Goal: Task Accomplishment & Management: Manage account settings

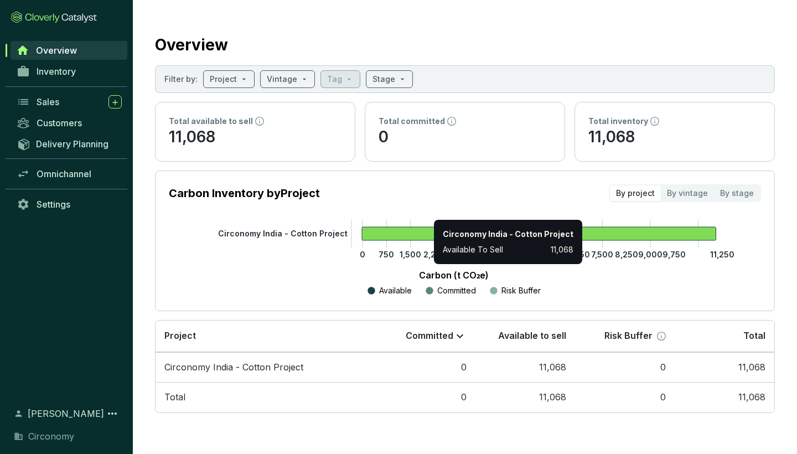
click at [428, 239] on icon at bounding box center [539, 233] width 354 height 13
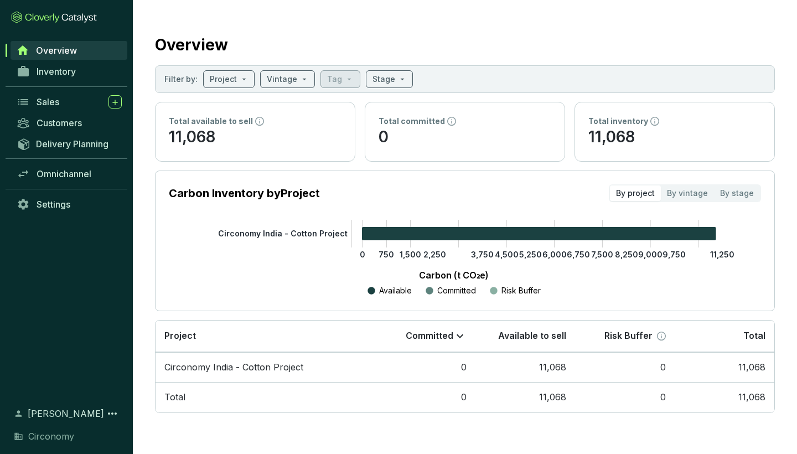
click at [324, 235] on tspan "Circonomy India - Cotton Project" at bounding box center [282, 233] width 129 height 9
click at [258, 369] on td "Circonomy India - Cotton Project" at bounding box center [265, 367] width 220 height 30
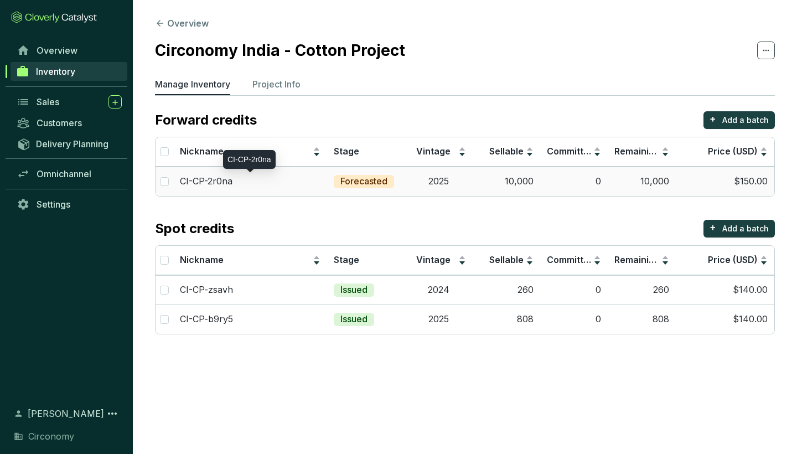
click at [237, 180] on div "CI-CP-2r0na" at bounding box center [250, 181] width 141 height 12
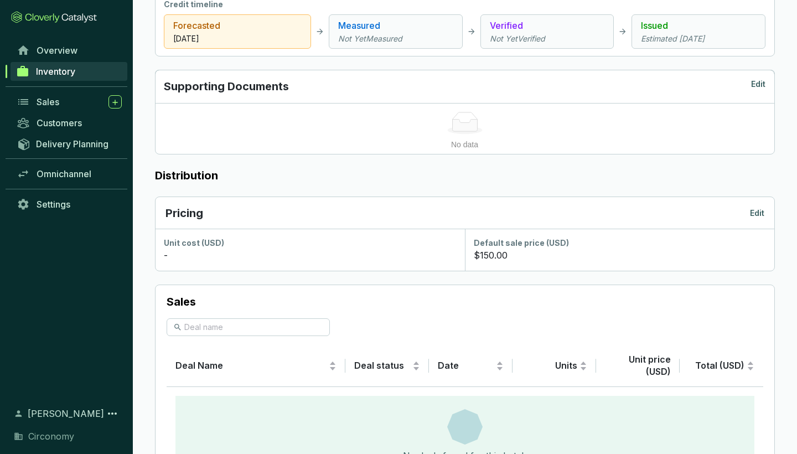
scroll to position [443, 0]
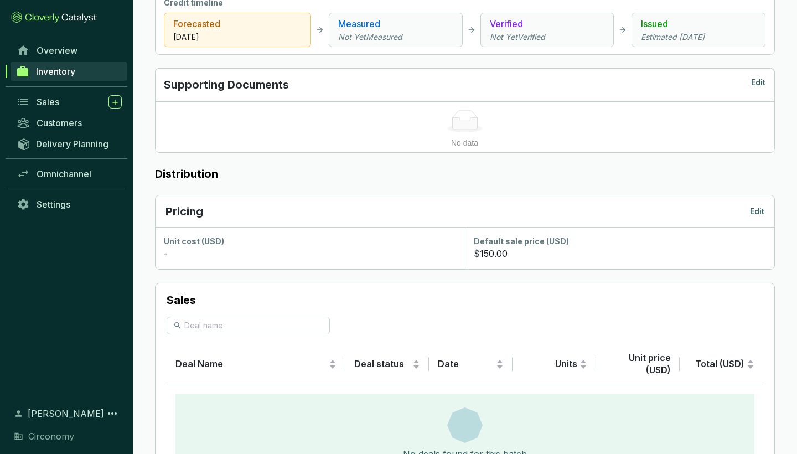
click at [754, 209] on p "Edit" at bounding box center [757, 211] width 14 height 11
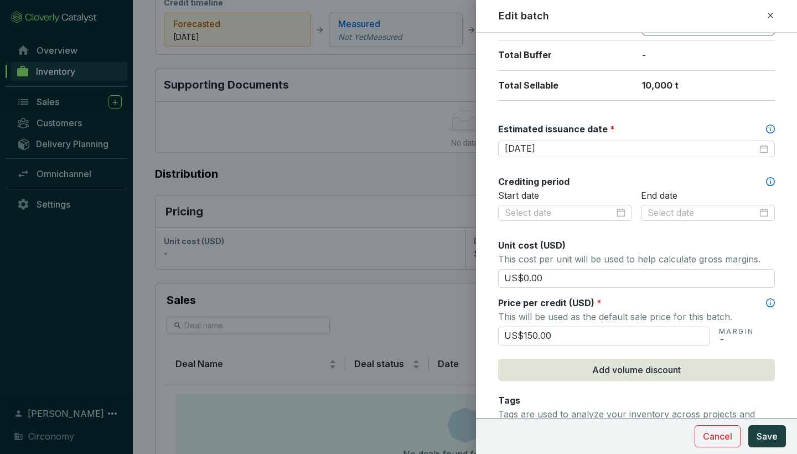
scroll to position [252, 0]
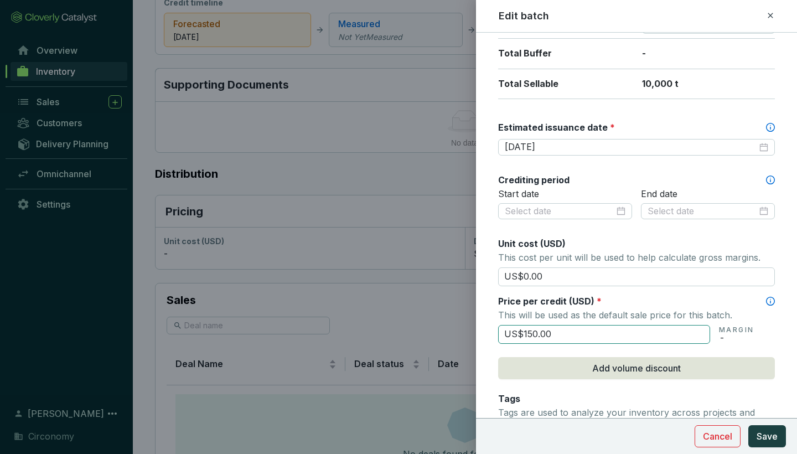
click at [529, 335] on input "US$150.00" at bounding box center [604, 334] width 212 height 19
type input "US$125.00"
click at [767, 436] on span "Save" at bounding box center [766, 435] width 21 height 13
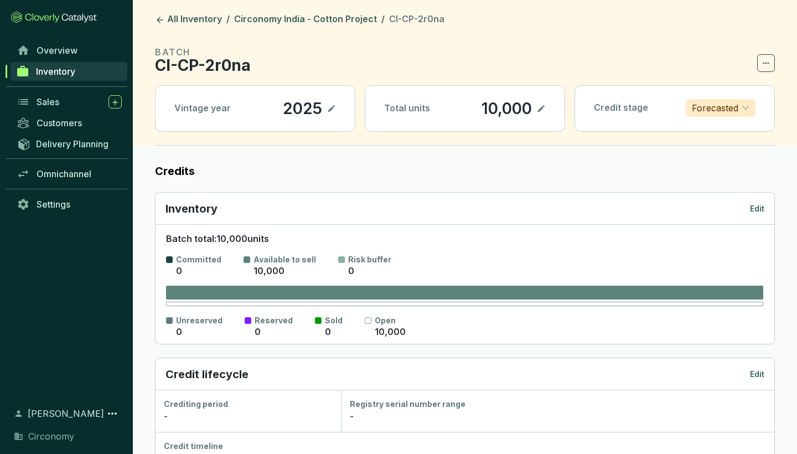
scroll to position [0, 0]
click at [747, 107] on span "Forecasted" at bounding box center [721, 108] width 58 height 17
click at [771, 175] on label "Credits" at bounding box center [465, 170] width 620 height 15
click at [38, 51] on span "Overview" at bounding box center [57, 50] width 41 height 11
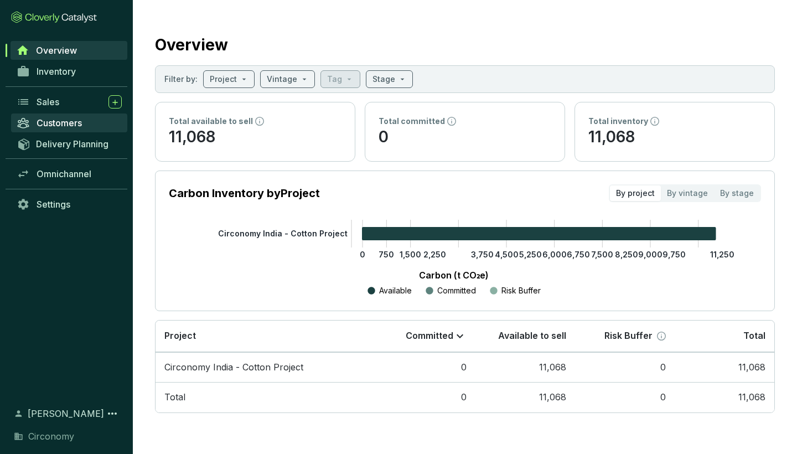
click at [68, 119] on span "Customers" at bounding box center [59, 122] width 45 height 11
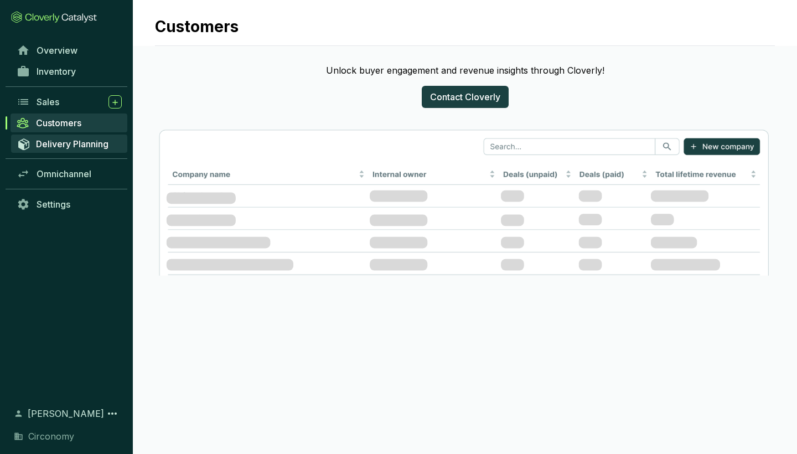
click at [79, 146] on span "Delivery Planning" at bounding box center [72, 143] width 72 height 11
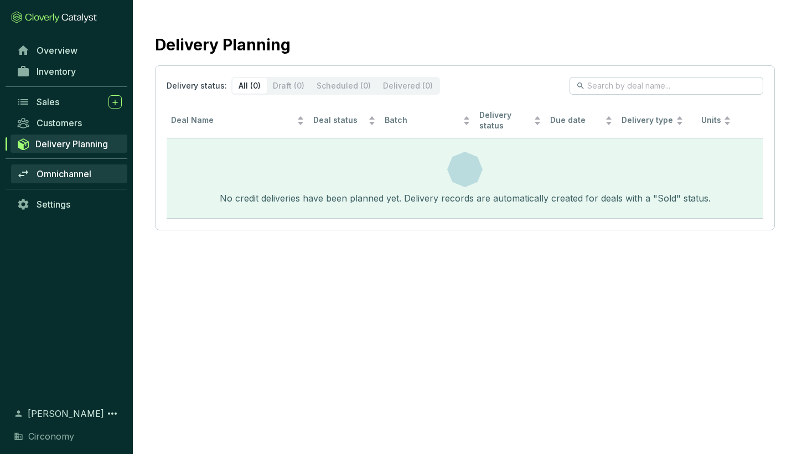
click at [76, 168] on link "Omnichannel" at bounding box center [69, 173] width 116 height 19
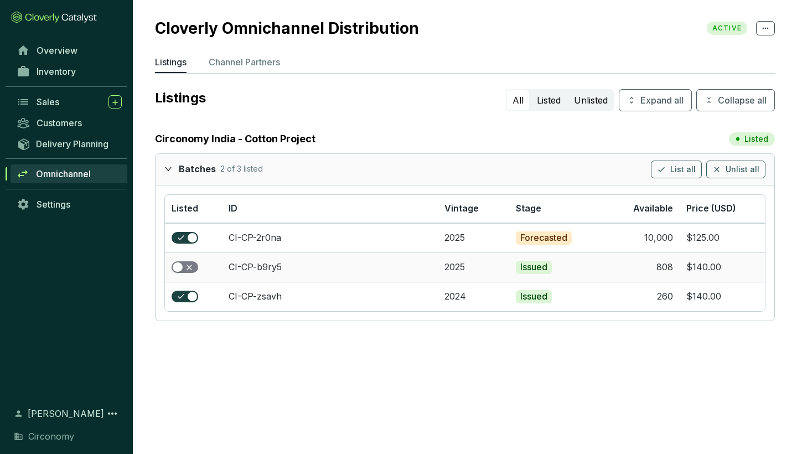
click at [181, 269] on div "button" at bounding box center [178, 267] width 10 height 10
click at [221, 67] on p "Channel Partners" at bounding box center [244, 61] width 71 height 13
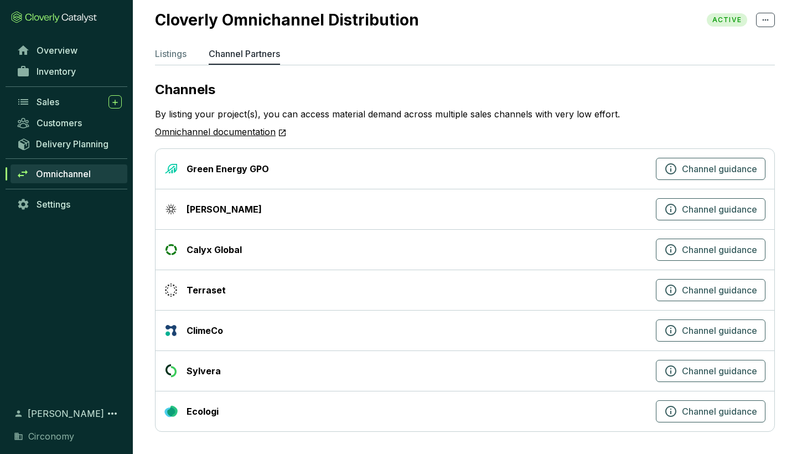
scroll to position [8, 0]
click at [688, 286] on span "Channel guidance" at bounding box center [719, 289] width 75 height 13
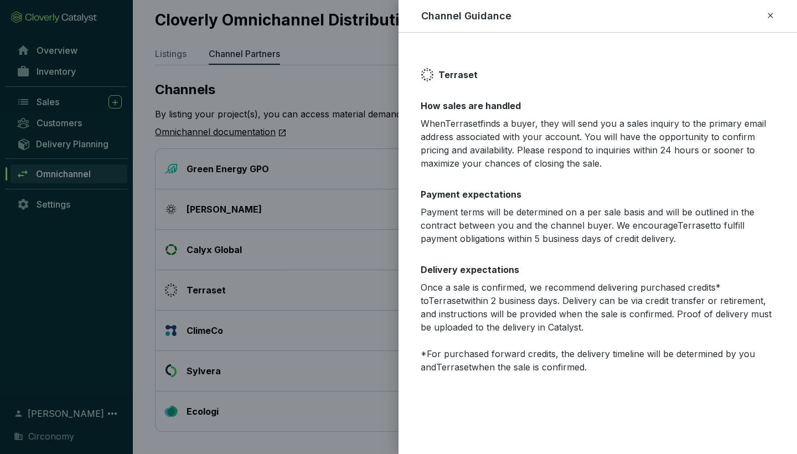
click at [310, 129] on div at bounding box center [398, 227] width 797 height 454
click at [320, 142] on div at bounding box center [398, 227] width 797 height 454
click at [769, 16] on icon at bounding box center [770, 15] width 9 height 13
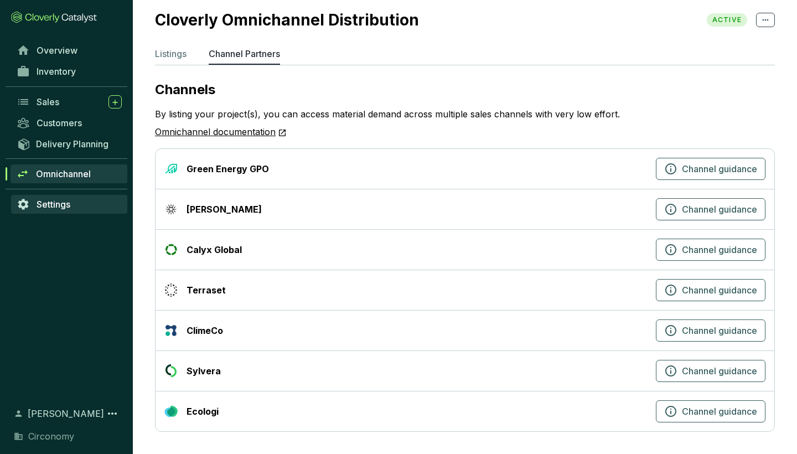
click at [46, 206] on span "Settings" at bounding box center [54, 204] width 34 height 11
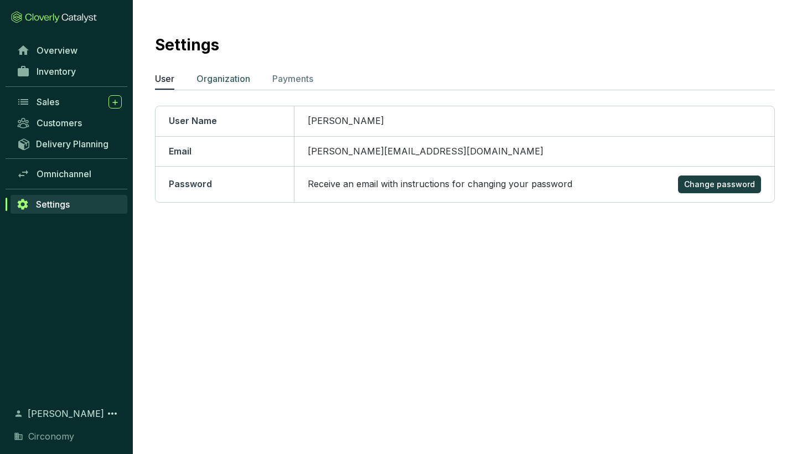
click at [223, 76] on p "Organization" at bounding box center [223, 78] width 54 height 13
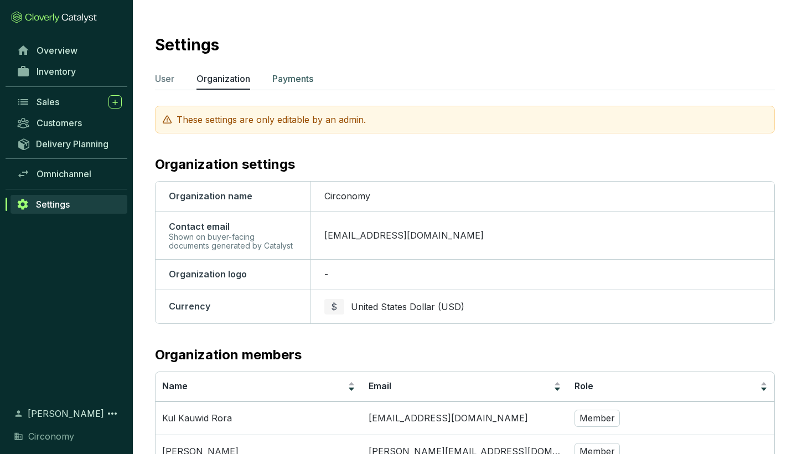
click at [293, 85] on p "Payments" at bounding box center [292, 78] width 41 height 13
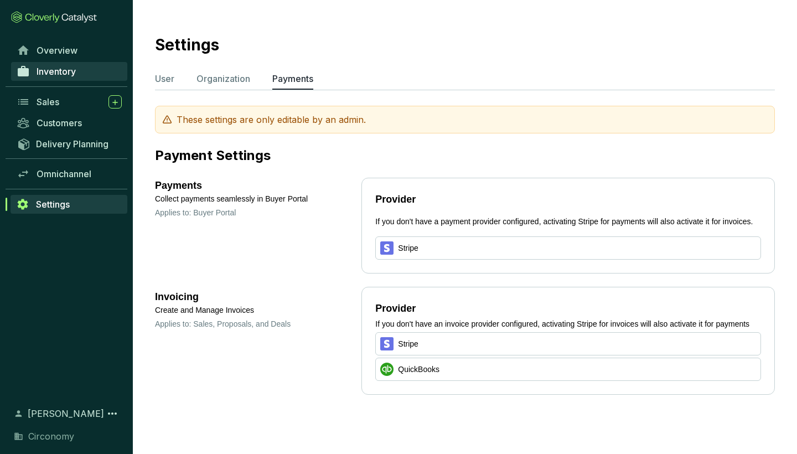
click at [50, 70] on span "Inventory" at bounding box center [56, 71] width 39 height 11
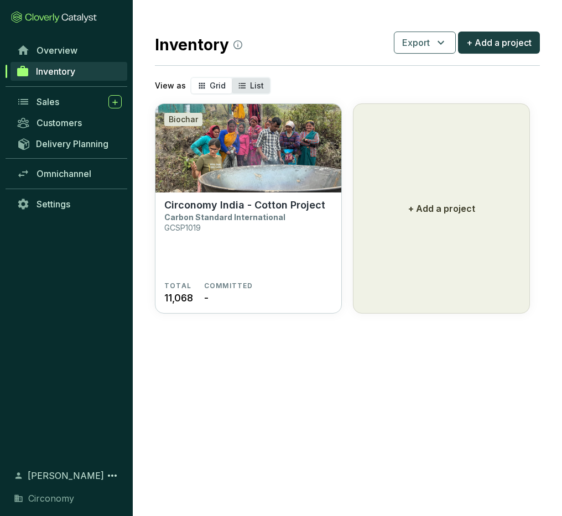
click at [256, 84] on span "List" at bounding box center [257, 85] width 14 height 9
click at [232, 78] on input "List" at bounding box center [232, 78] width 0 height 0
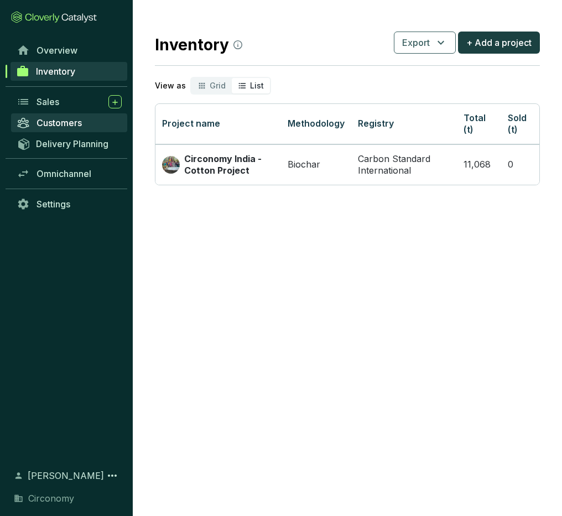
click at [74, 123] on span "Customers" at bounding box center [59, 122] width 45 height 11
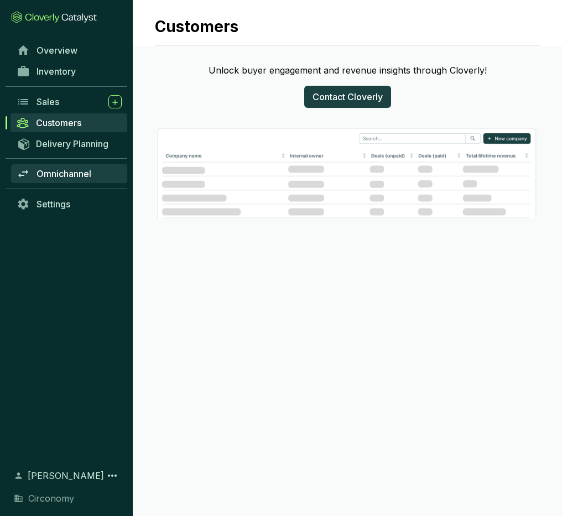
click at [67, 174] on span "Omnichannel" at bounding box center [64, 173] width 55 height 11
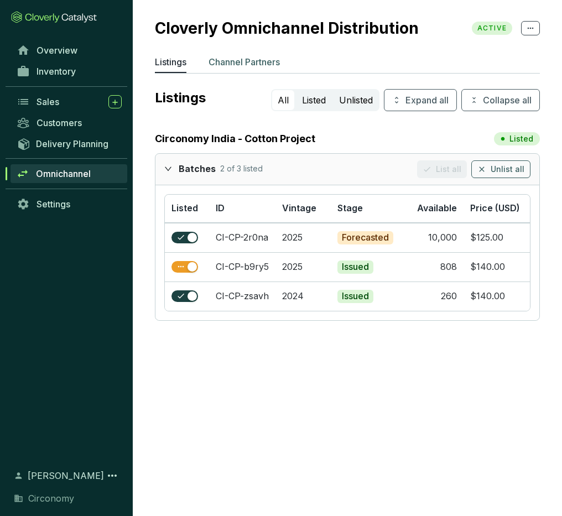
click at [263, 63] on p "Channel Partners" at bounding box center [244, 61] width 71 height 13
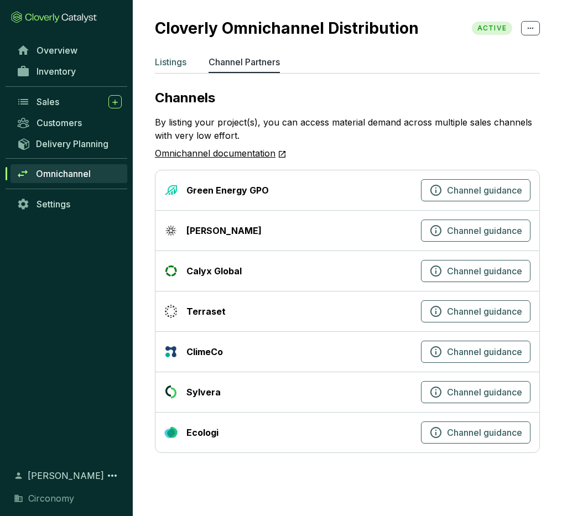
click at [183, 64] on p "Listings" at bounding box center [171, 61] width 32 height 13
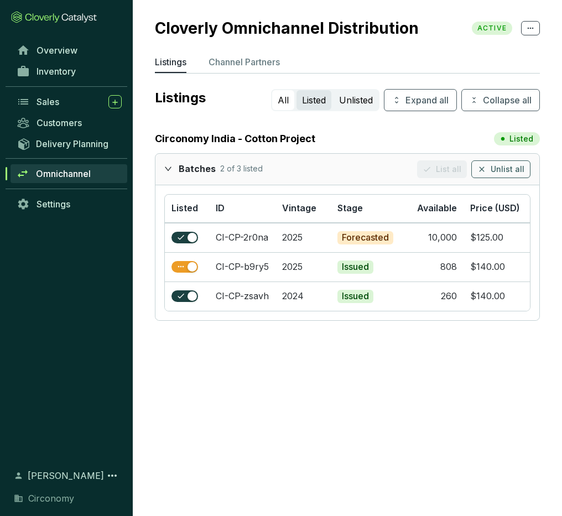
click at [314, 98] on button "Listed" at bounding box center [314, 100] width 35 height 20
click at [349, 101] on button "Unlisted" at bounding box center [356, 100] width 45 height 20
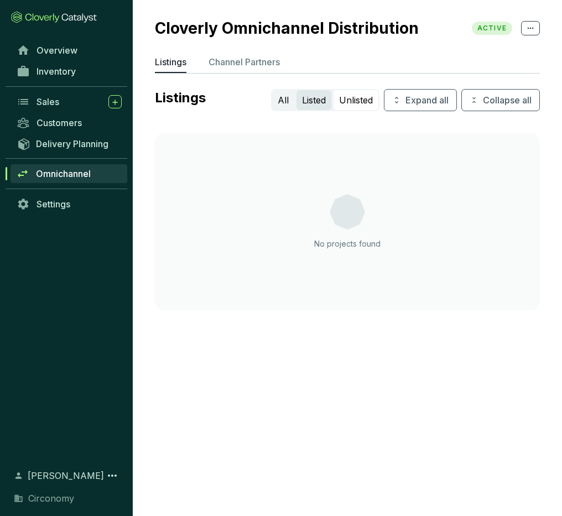
click at [313, 102] on button "Listed" at bounding box center [314, 100] width 35 height 20
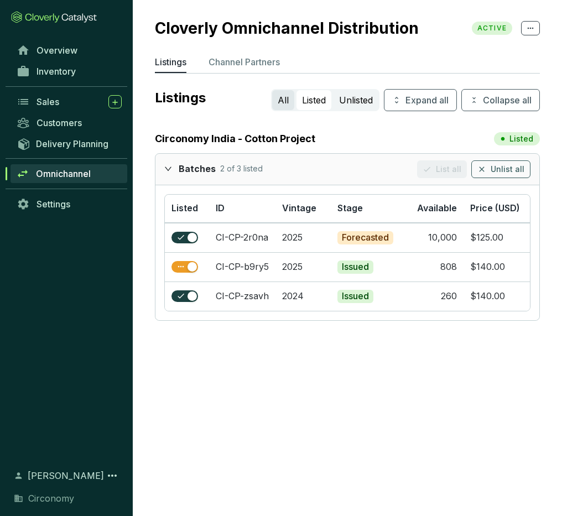
click at [278, 103] on button "All" at bounding box center [283, 100] width 22 height 20
